Goal: Information Seeking & Learning: Learn about a topic

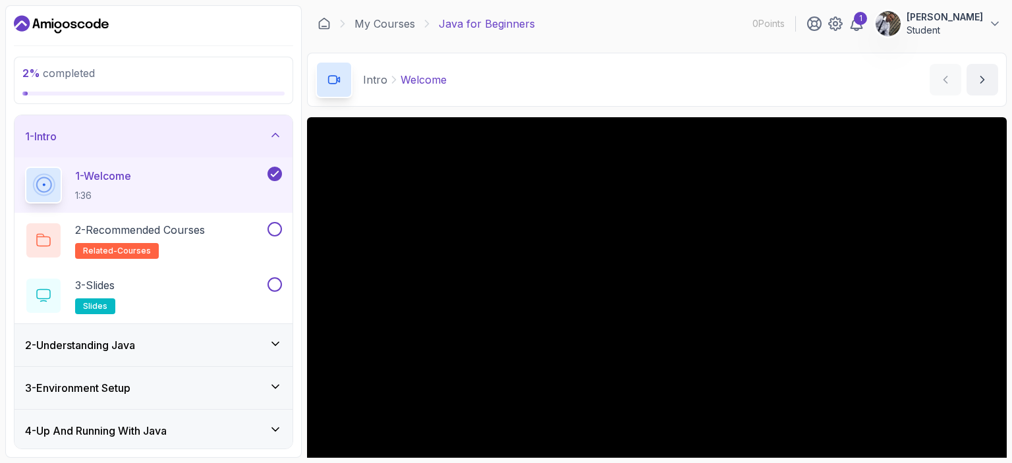
click at [1011, 192] on section "2 % completed 1 - Intro 1 - Welcome 1:36 2 - Recommended Courses related-course…" at bounding box center [506, 231] width 1012 height 463
click at [1007, 205] on section "2 % completed 1 - Intro 1 - Welcome 1:36 2 - Recommended Courses related-course…" at bounding box center [506, 231] width 1012 height 463
click at [1011, 379] on section "2 % completed 1 - Intro 1 - Welcome 1:36 2 - Recommended Courses related-course…" at bounding box center [506, 231] width 1012 height 463
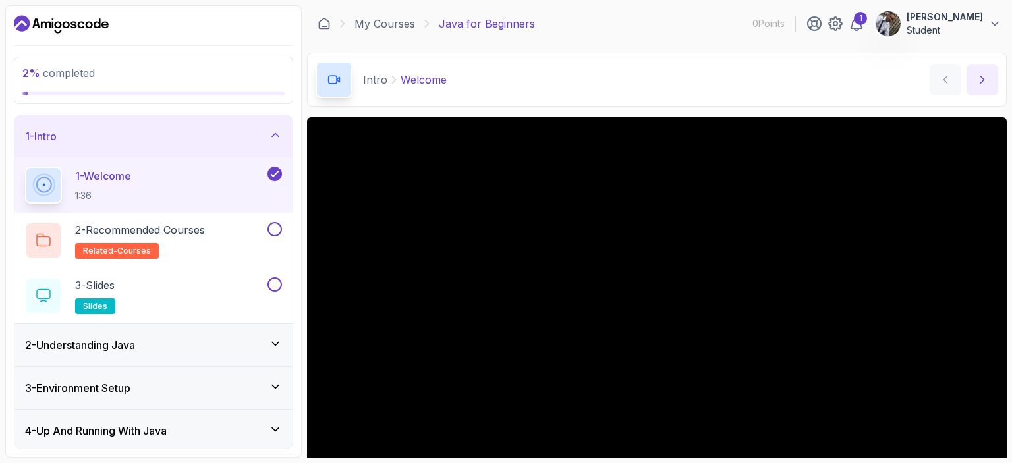
click at [981, 89] on button "next content" at bounding box center [982, 80] width 32 height 32
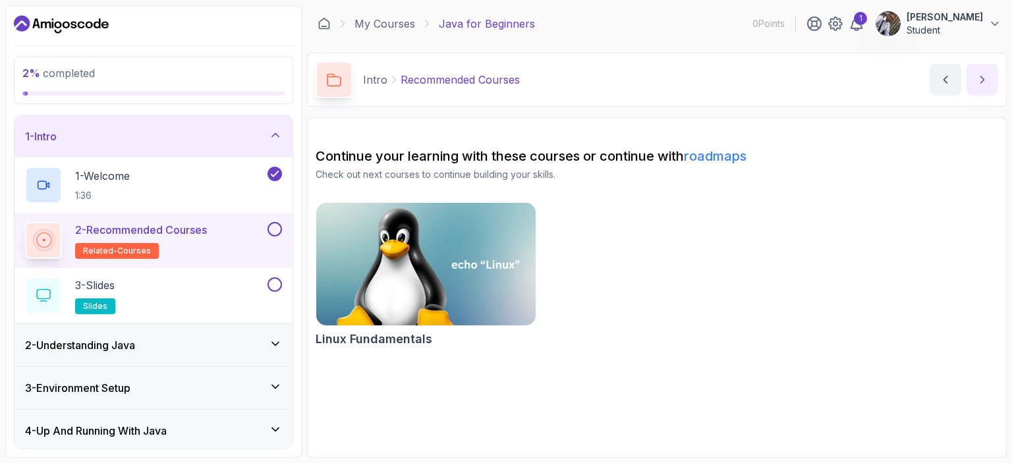
click at [981, 78] on icon "next content" at bounding box center [982, 79] width 3 height 7
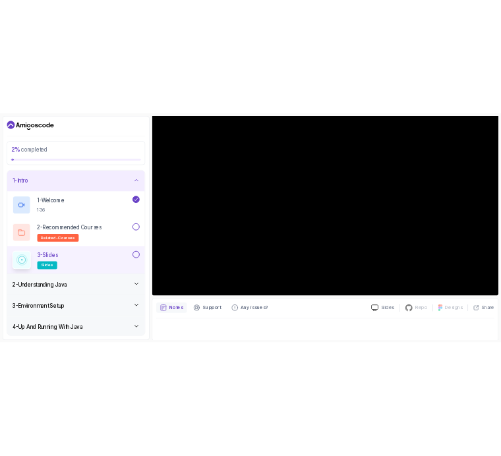
scroll to position [144, 0]
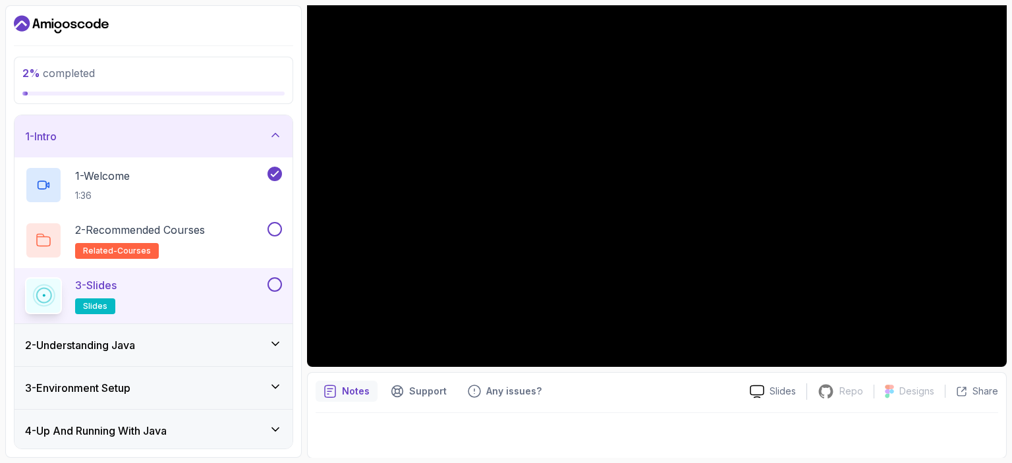
click at [354, 433] on div at bounding box center [656, 431] width 682 height 37
click at [140, 385] on div "3 - Environment Setup" at bounding box center [153, 388] width 257 height 16
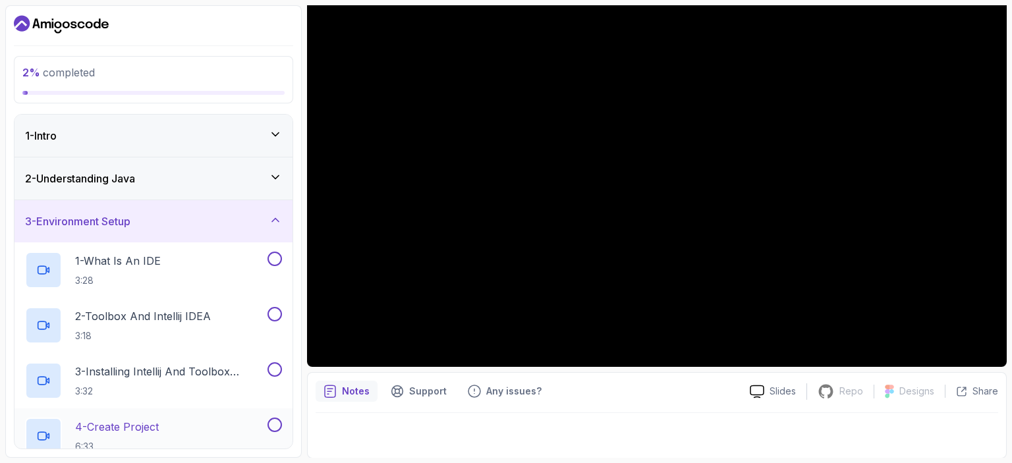
click at [258, 426] on div "4 - Create Project 6:33" at bounding box center [145, 436] width 240 height 37
click at [1011, 431] on section "2 % completed 1 - Intro 2 - Understanding Java 3 - Environment Setup 1 - What I…" at bounding box center [506, 231] width 1012 height 463
click at [5, 332] on div "2 % completed 1 - Intro 2 - Understanding Java 3 - Environment Setup 1 - What I…" at bounding box center [153, 231] width 296 height 452
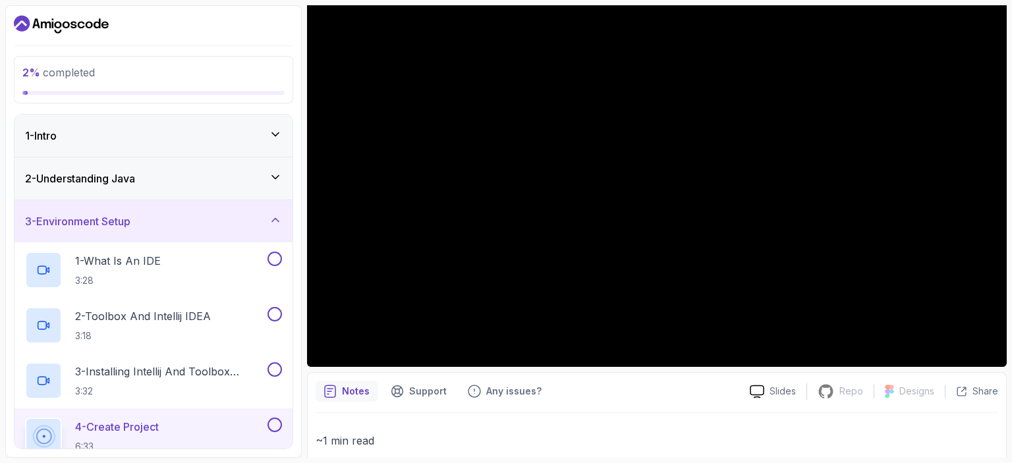
click at [300, 352] on div "2 % completed 1 - Intro 2 - Understanding Java 3 - Environment Setup 1 - What I…" at bounding box center [153, 231] width 296 height 452
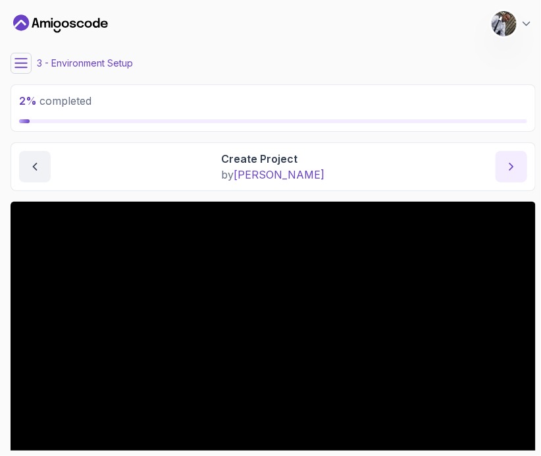
click at [510, 166] on icon "next content" at bounding box center [511, 166] width 13 height 13
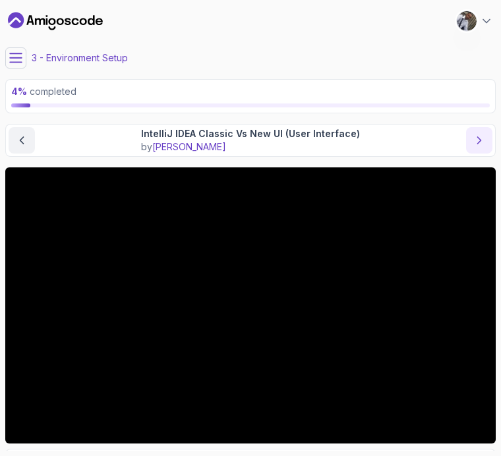
click at [478, 139] on icon "next content" at bounding box center [478, 140] width 13 height 13
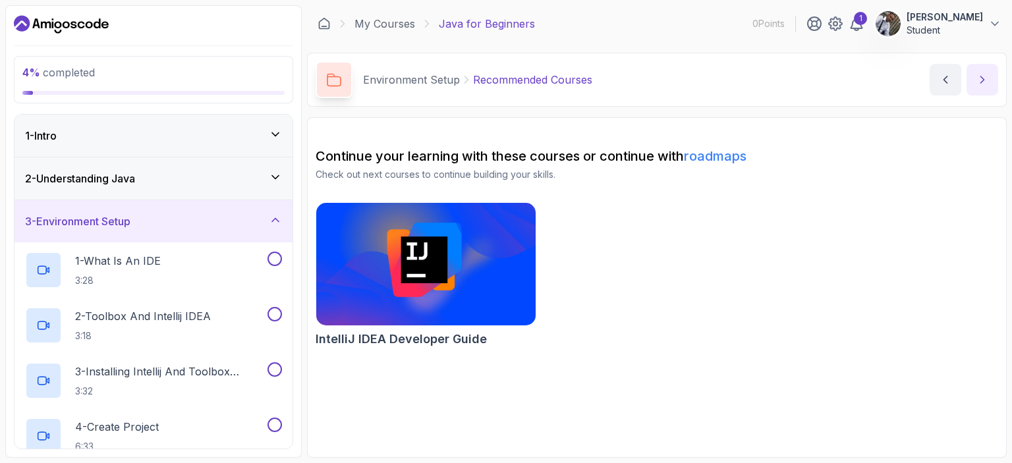
click at [981, 77] on icon "next content" at bounding box center [982, 79] width 3 height 7
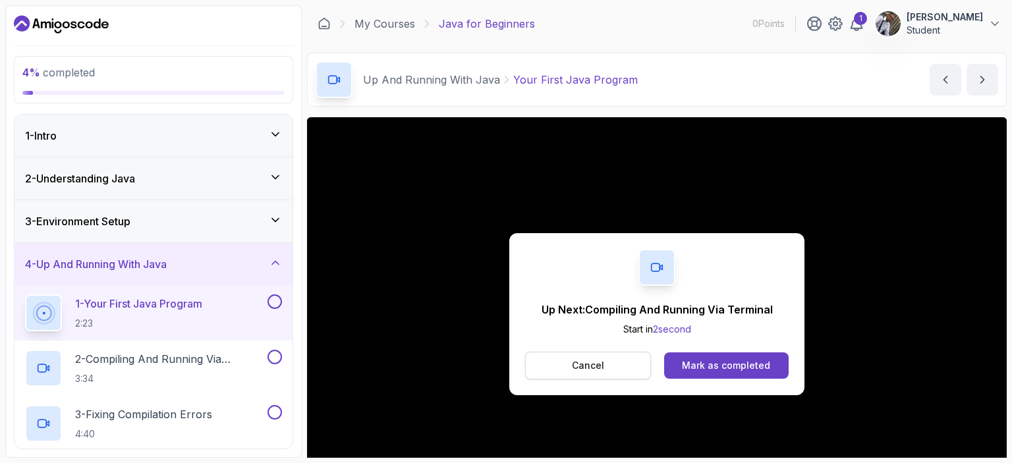
click at [589, 365] on p "Cancel" at bounding box center [588, 365] width 32 height 13
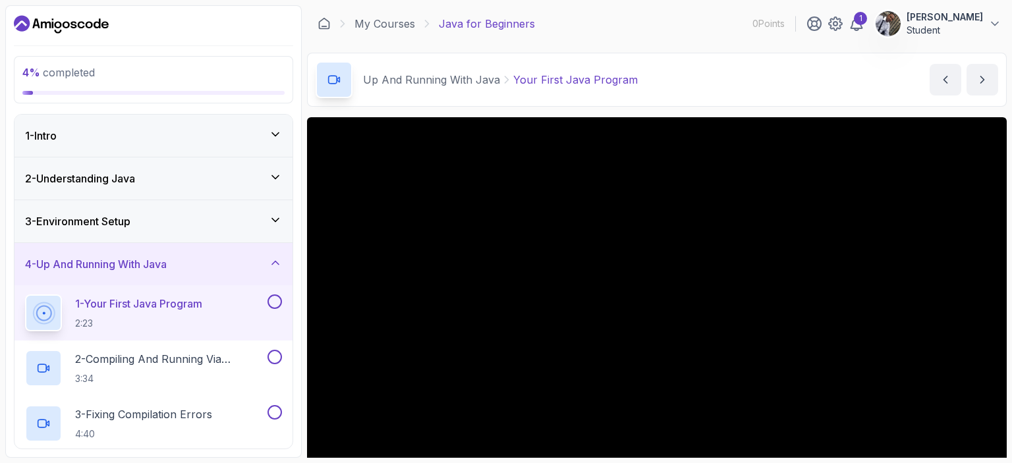
click at [1011, 269] on section "4 % completed 1 - Intro 2 - Understanding Java 3 - Environment Setup 4 - Up And…" at bounding box center [506, 231] width 1012 height 463
click at [250, 307] on div "1 - Your First Java Program 2:23" at bounding box center [145, 312] width 240 height 37
